Goal: Task Accomplishment & Management: Manage account settings

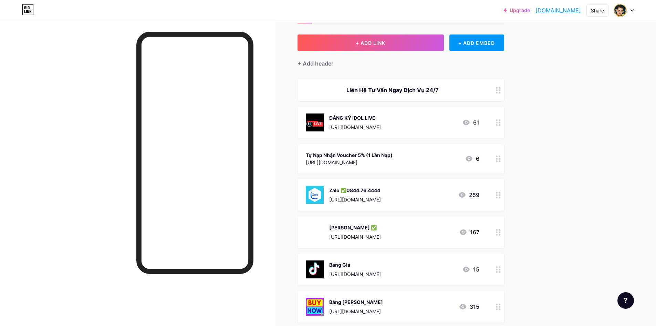
scroll to position [69, 0]
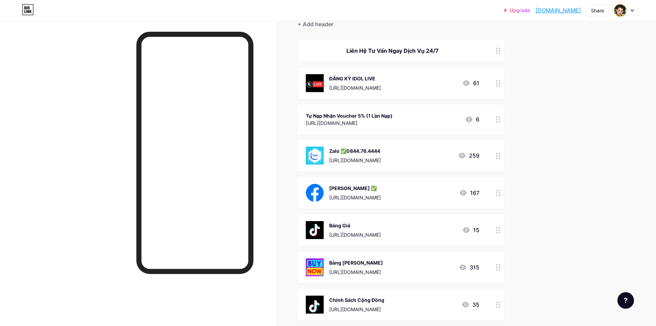
click at [381, 225] on div "Báng Giá" at bounding box center [355, 225] width 52 height 7
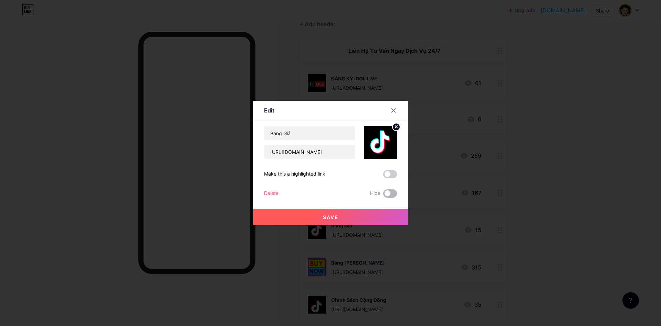
click at [388, 193] on span at bounding box center [390, 193] width 14 height 8
click at [383, 195] on input "checkbox" at bounding box center [383, 195] width 0 height 0
click at [377, 215] on button "Save" at bounding box center [330, 216] width 155 height 17
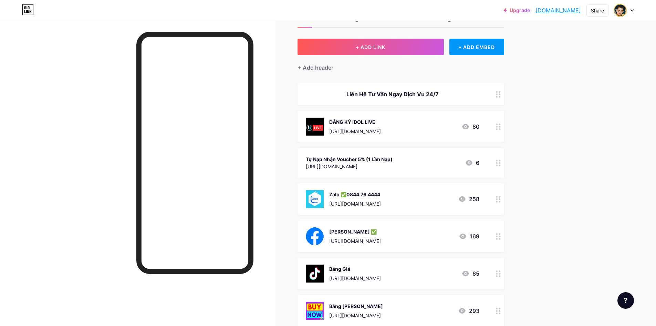
scroll to position [0, 0]
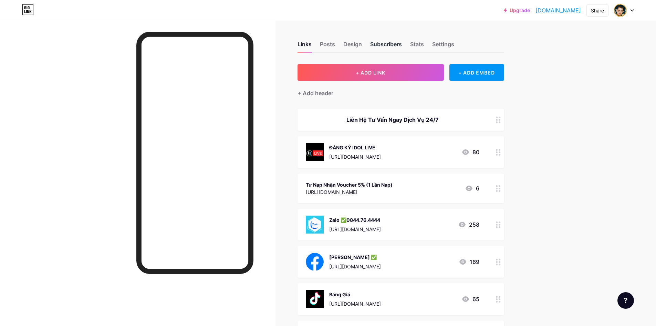
click at [397, 45] on div "Subscribers" at bounding box center [386, 46] width 32 height 12
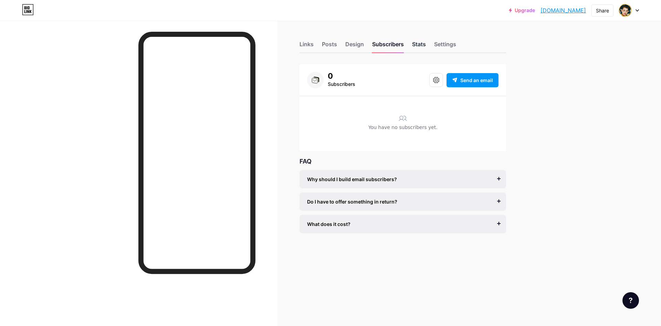
click at [419, 46] on div "Stats" at bounding box center [419, 46] width 14 height 12
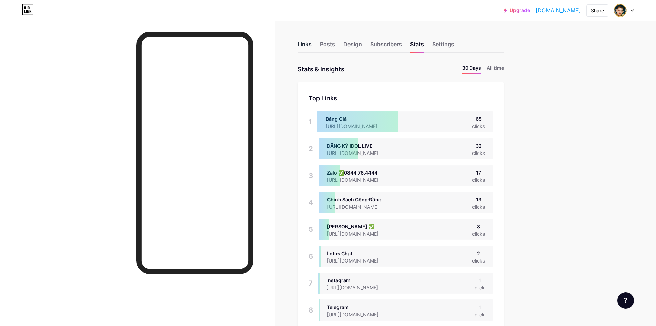
click at [305, 42] on div "Links" at bounding box center [305, 46] width 14 height 12
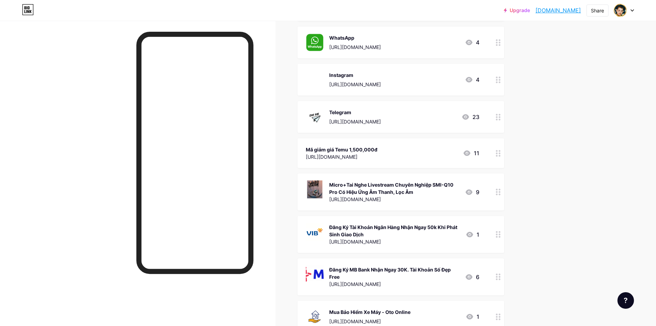
scroll to position [448, 0]
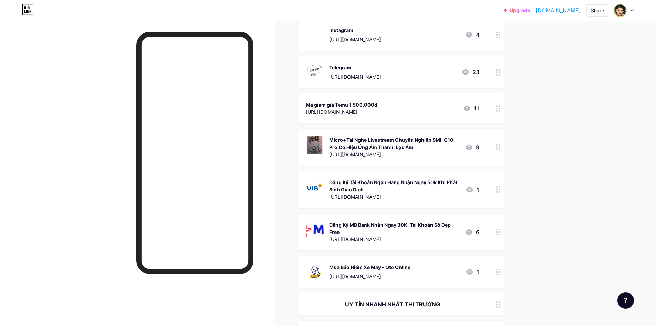
click at [431, 108] on div "Mã giảm giá Temu 1,500,000đ [URL][DOMAIN_NAME] 11" at bounding box center [393, 108] width 174 height 16
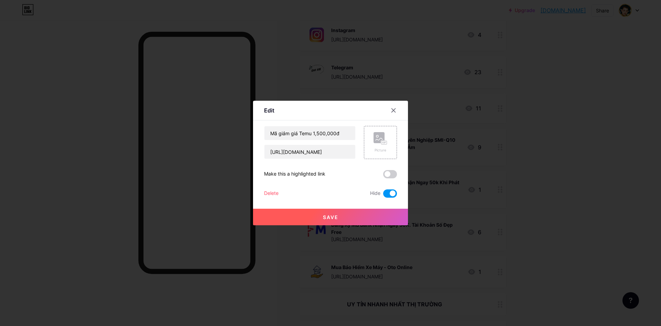
click at [269, 194] on div "Delete" at bounding box center [271, 193] width 14 height 8
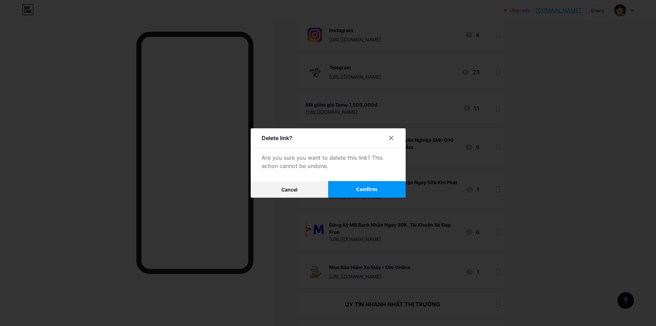
click at [364, 189] on span "Confirm" at bounding box center [366, 189] width 21 height 7
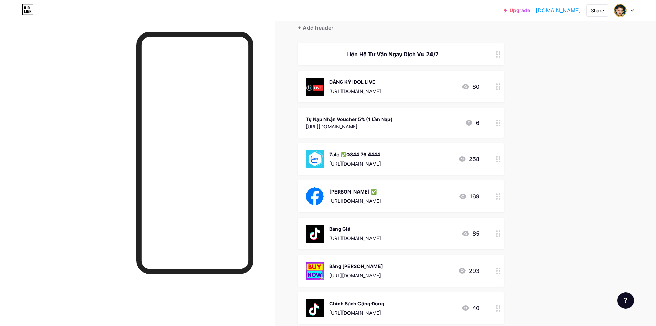
scroll to position [0, 0]
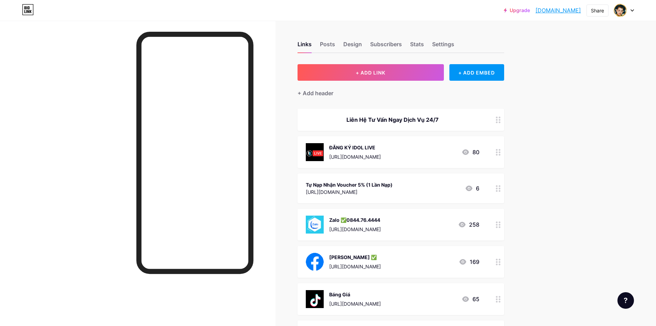
click at [393, 184] on div "Tự Nạp Nhận Voucher 5% (1 Lần Nạp)" at bounding box center [349, 184] width 87 height 7
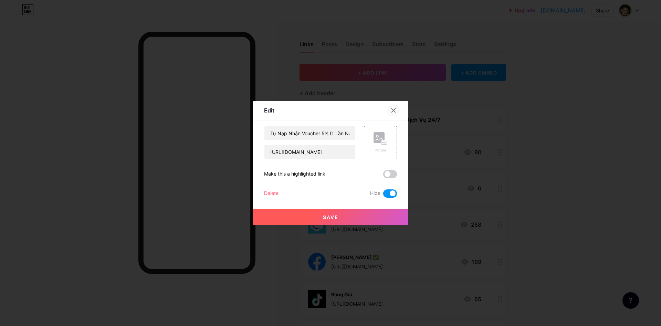
click at [394, 106] on div at bounding box center [394, 110] width 12 height 12
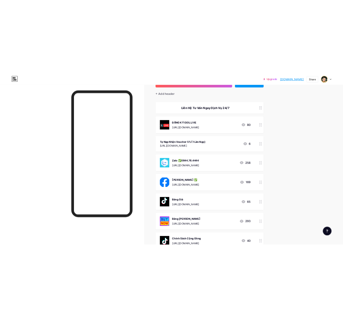
scroll to position [172, 0]
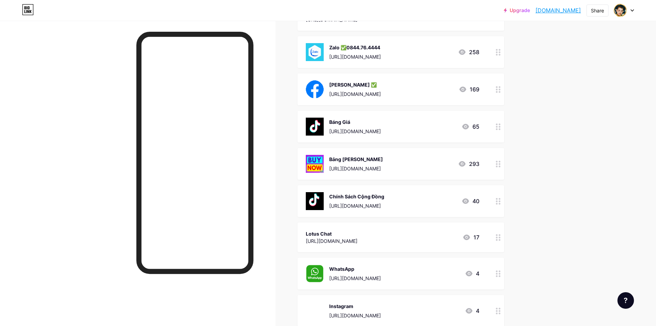
click at [549, 12] on link "[DOMAIN_NAME]" at bounding box center [558, 10] width 45 height 8
